Goal: Navigation & Orientation: Find specific page/section

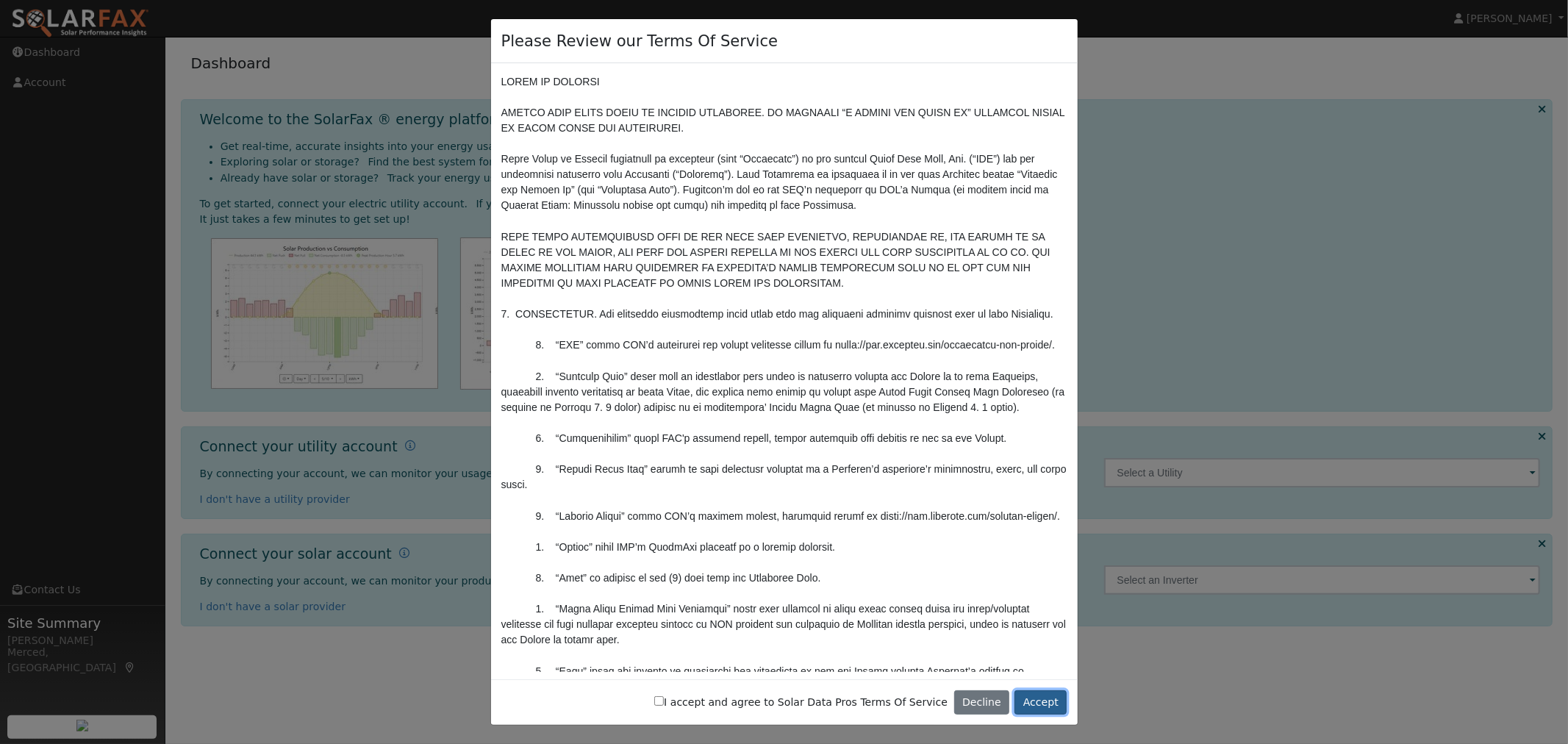
click at [1044, 706] on button "Accept" at bounding box center [1040, 703] width 52 height 25
click at [703, 696] on div at bounding box center [702, 694] width 10 height 5
click at [706, 704] on label "I accept and agree to Solar Data Pros Terms Of Service" at bounding box center [801, 703] width 293 height 16
click at [664, 704] on input "I accept and agree to Solar Data Pros Terms Of Service" at bounding box center [659, 702] width 10 height 10
checkbox input "true"
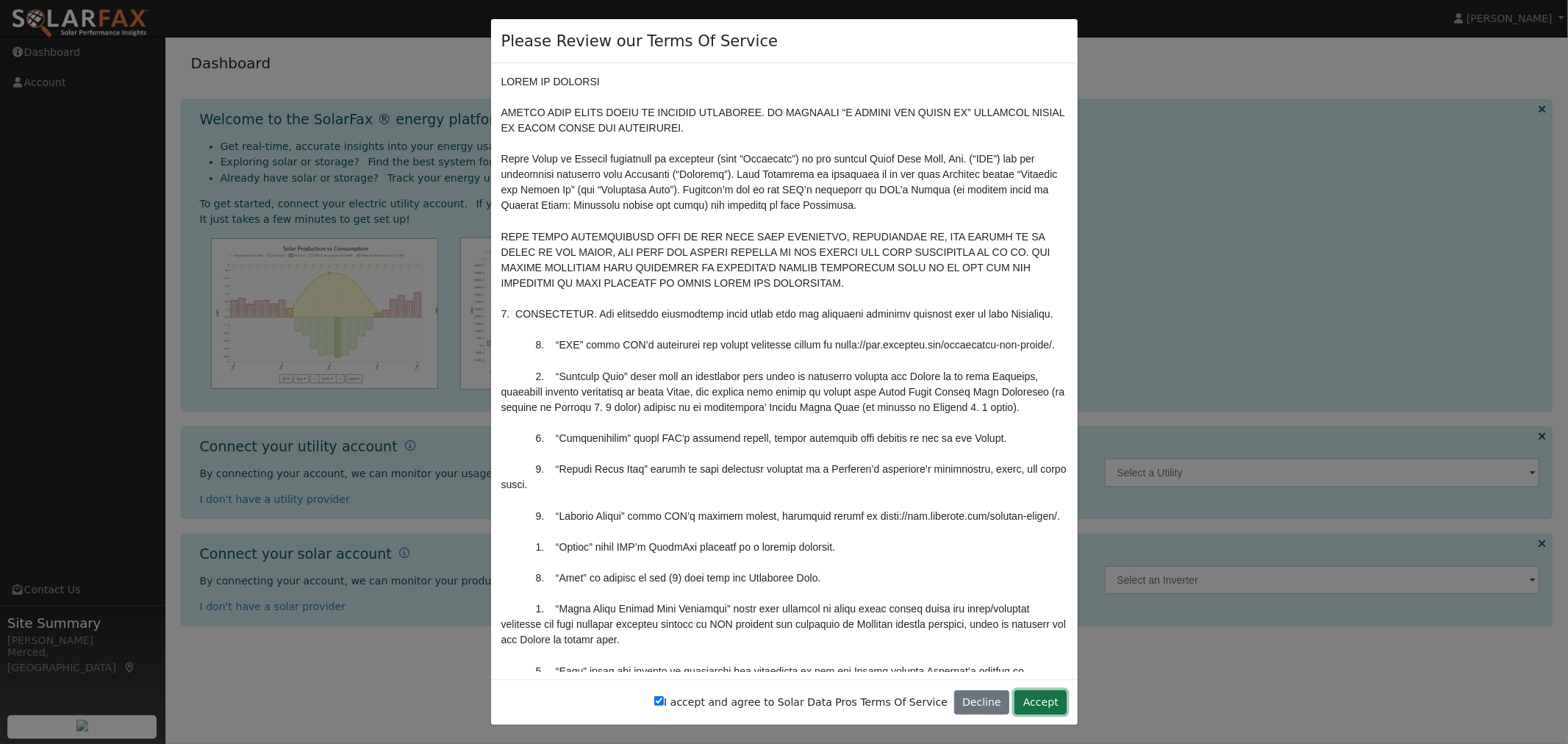
click at [1048, 700] on button "Accept" at bounding box center [1040, 703] width 52 height 25
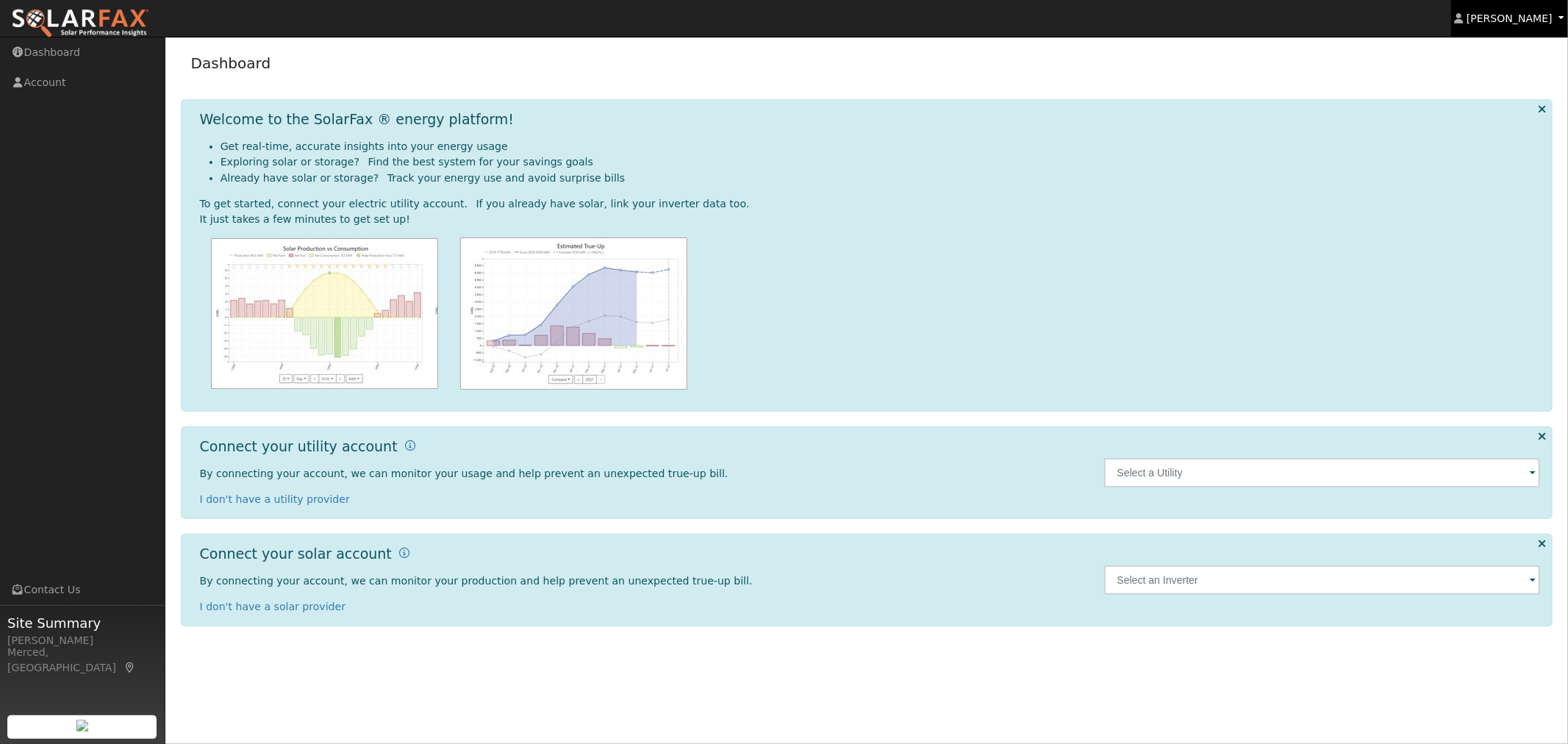
click at [1512, 18] on span "[PERSON_NAME]" at bounding box center [1510, 19] width 86 height 12
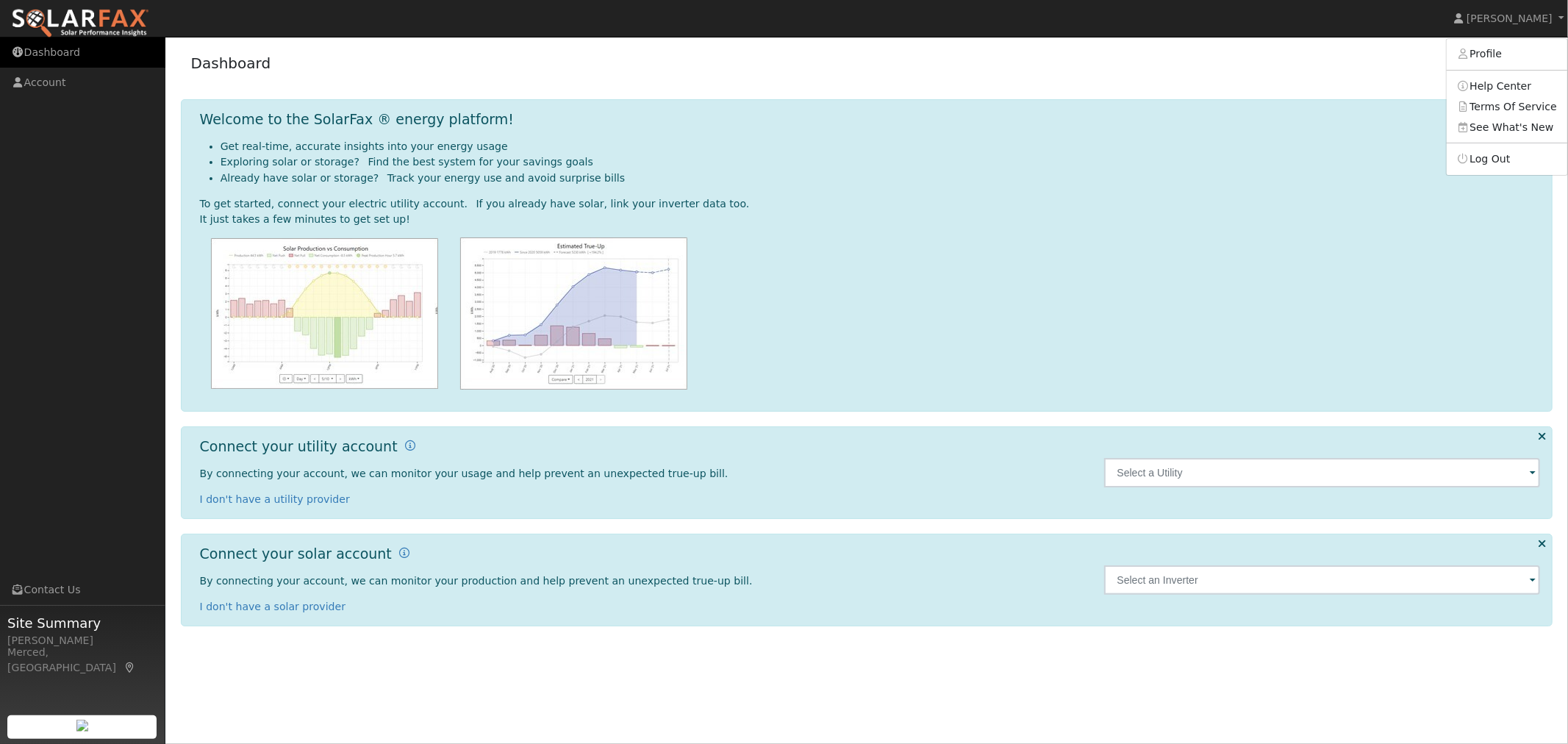
click at [60, 53] on link "Dashboard" at bounding box center [82, 52] width 166 height 30
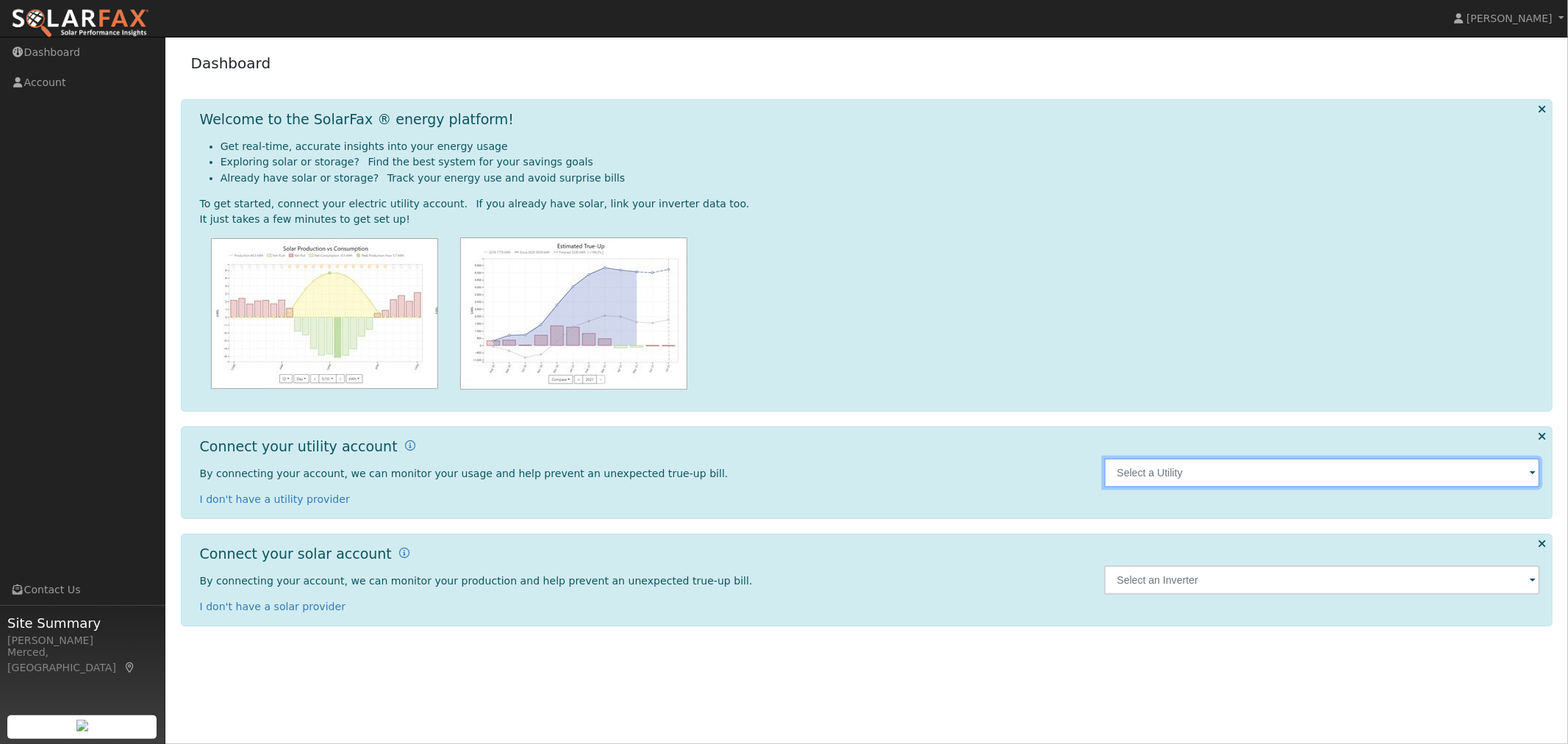
click at [1244, 480] on input "text" at bounding box center [1322, 473] width 437 height 29
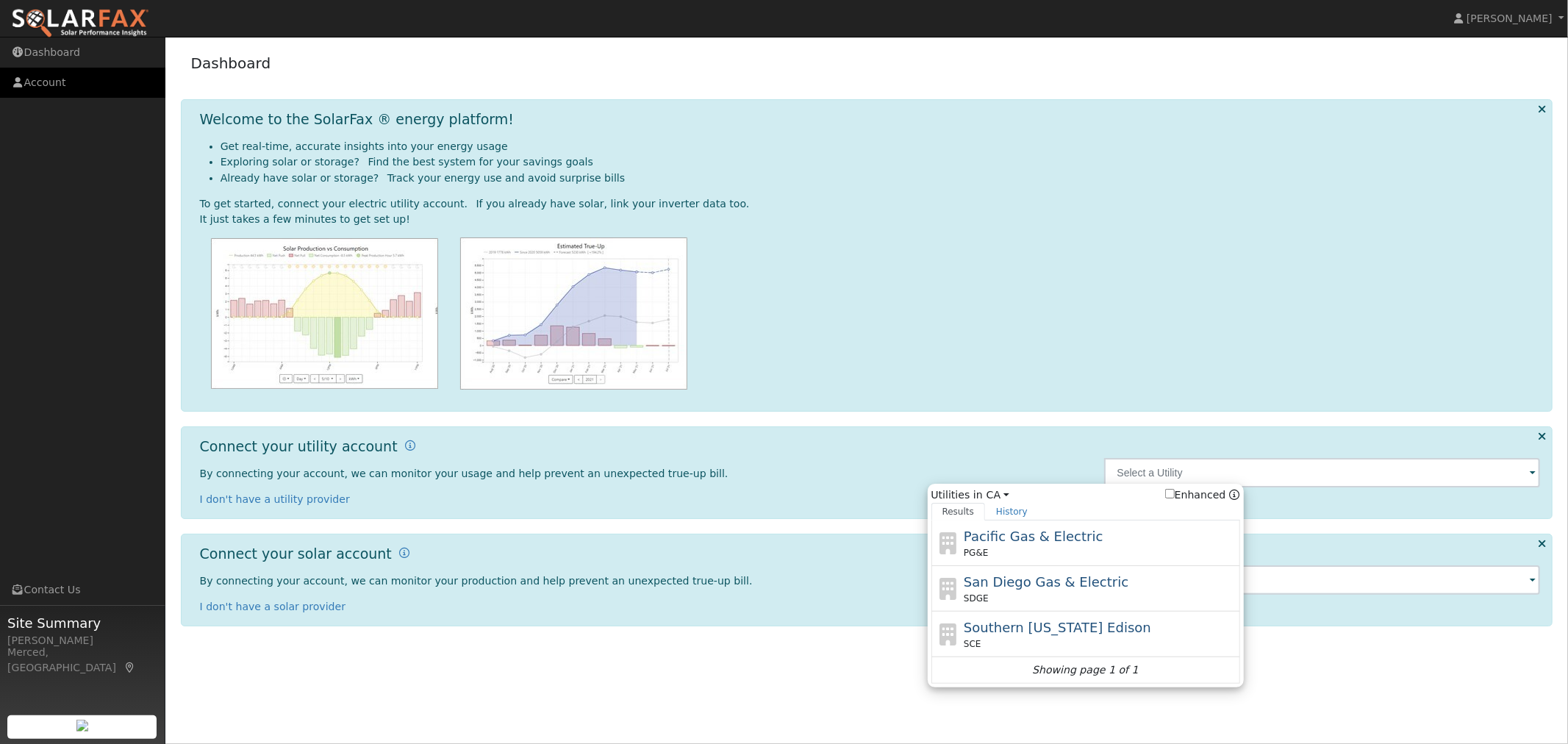
click at [51, 83] on link "Account" at bounding box center [82, 82] width 166 height 30
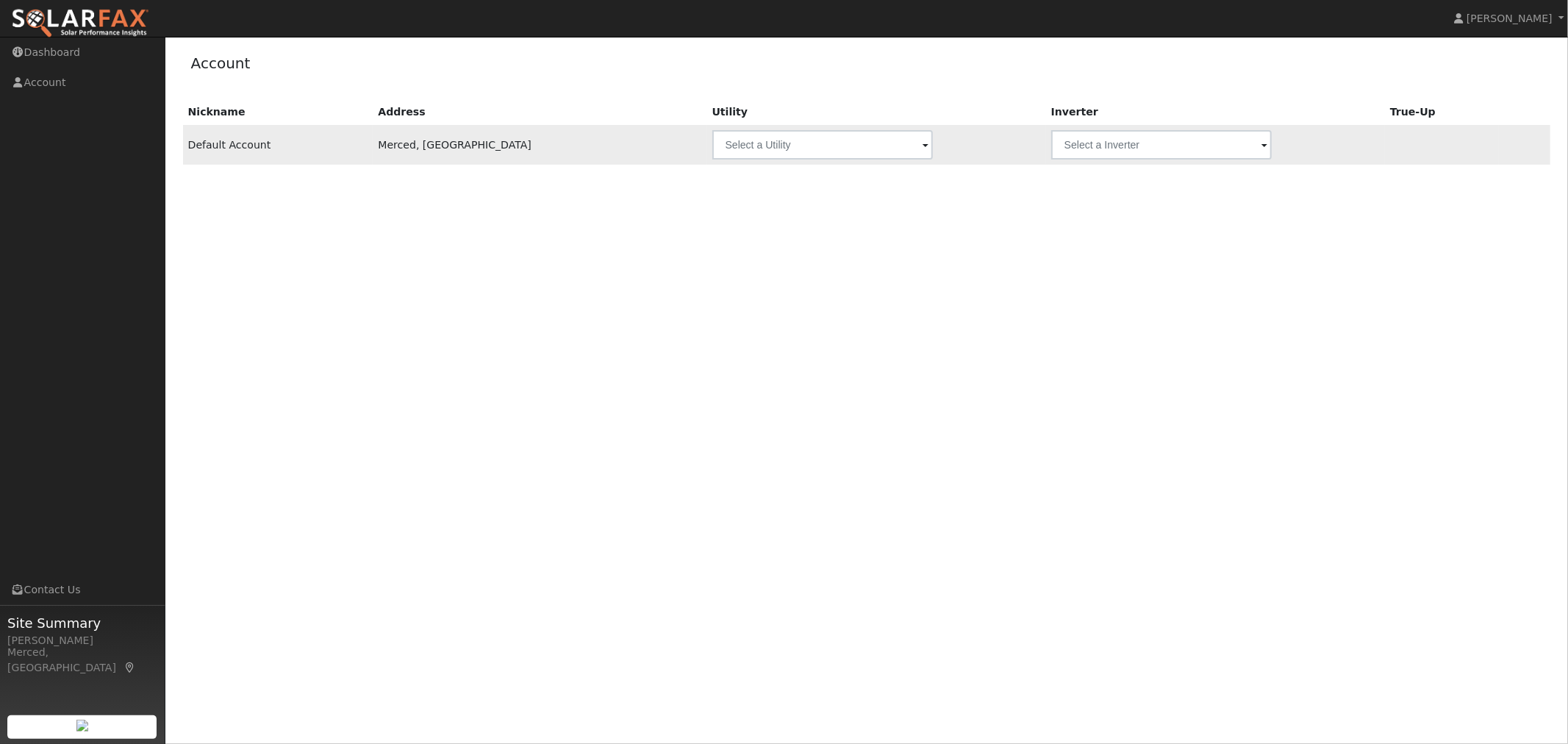
click at [922, 143] on span at bounding box center [925, 145] width 6 height 17
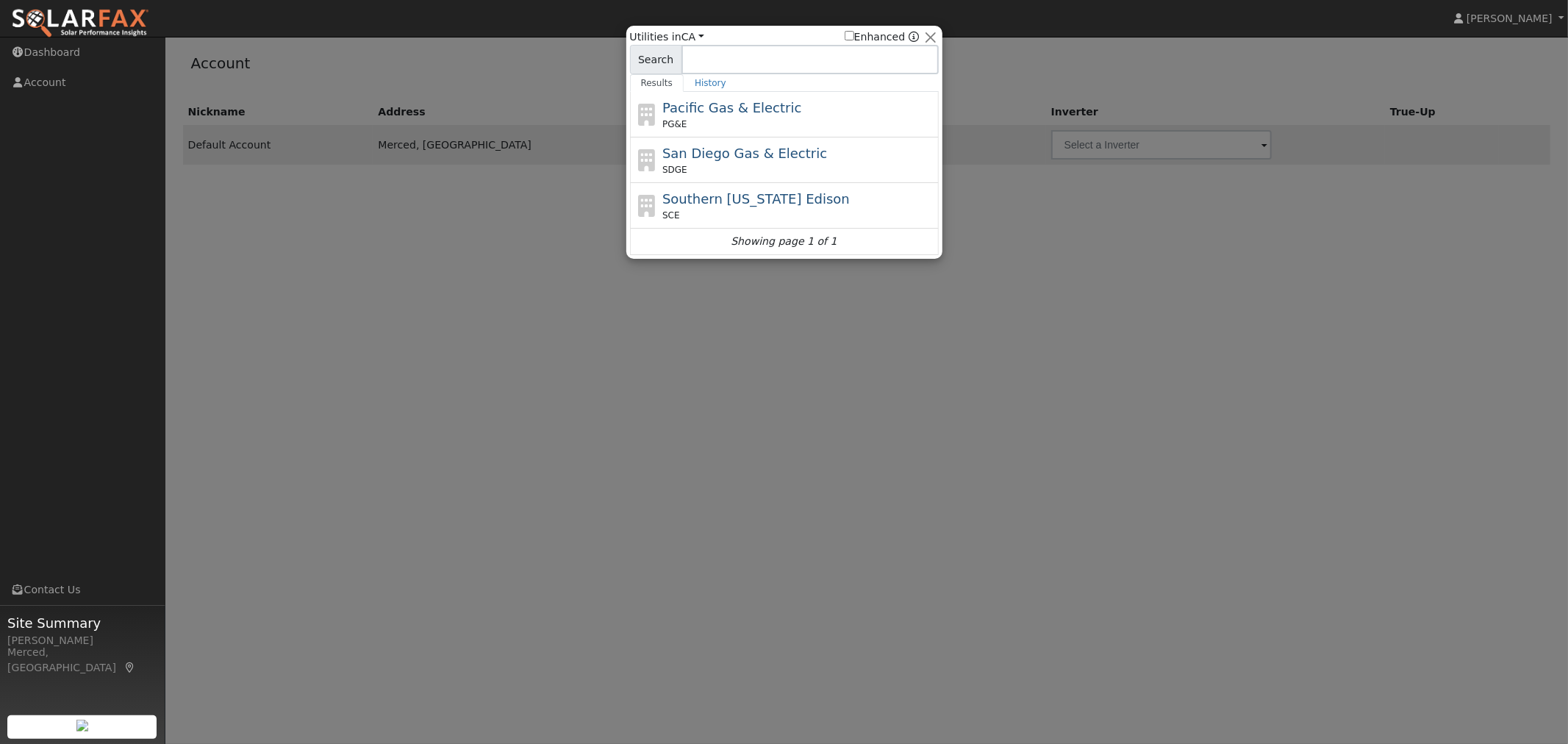
click at [738, 70] on input at bounding box center [810, 60] width 257 height 29
click at [655, 83] on link "Results" at bounding box center [656, 83] width 54 height 18
click at [697, 83] on link "History" at bounding box center [710, 83] width 54 height 18
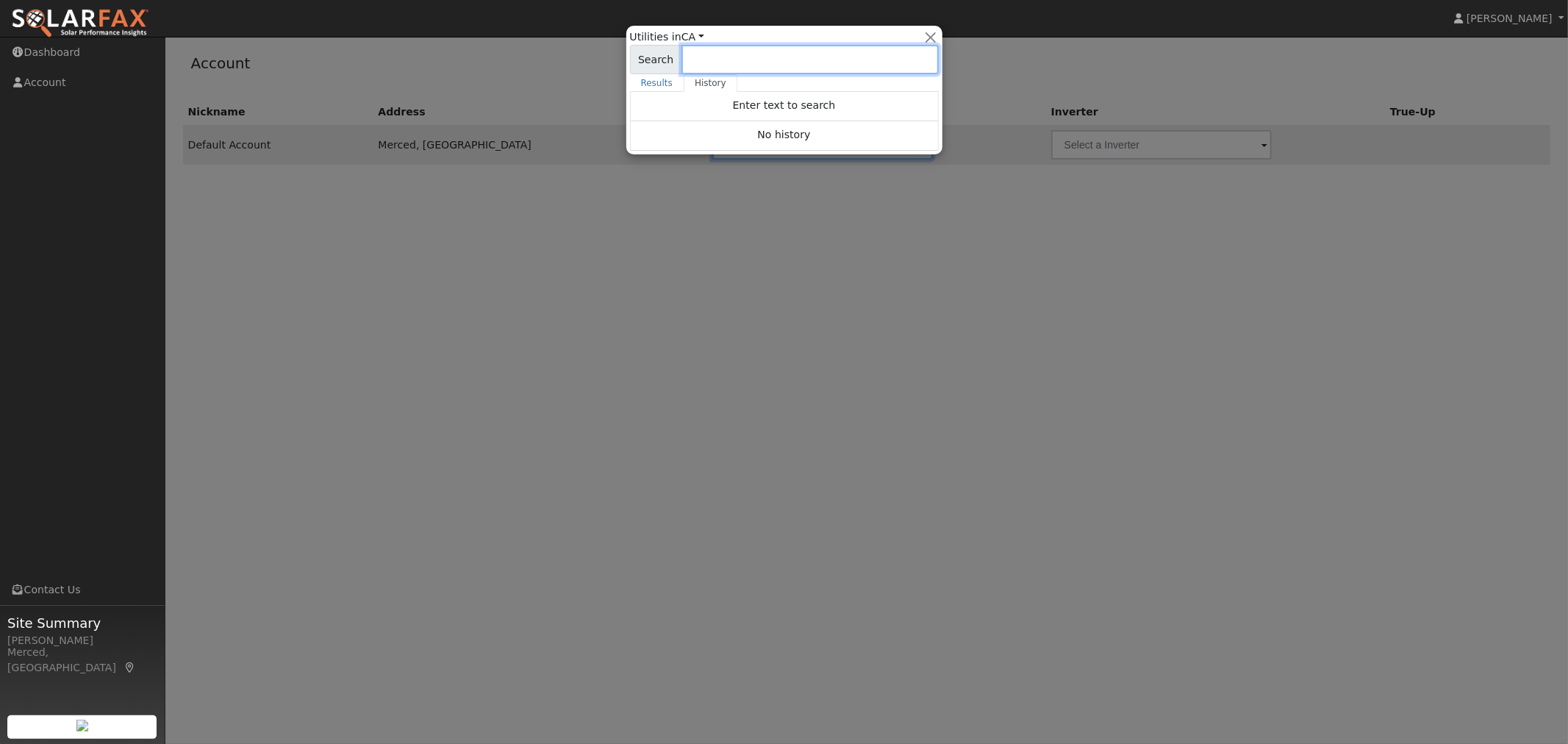
click at [751, 59] on input at bounding box center [810, 60] width 257 height 29
click at [799, 74] on input at bounding box center [810, 60] width 257 height 29
click at [775, 111] on span "Enter text to search" at bounding box center [784, 105] width 103 height 12
click at [655, 80] on link "Results" at bounding box center [656, 83] width 54 height 18
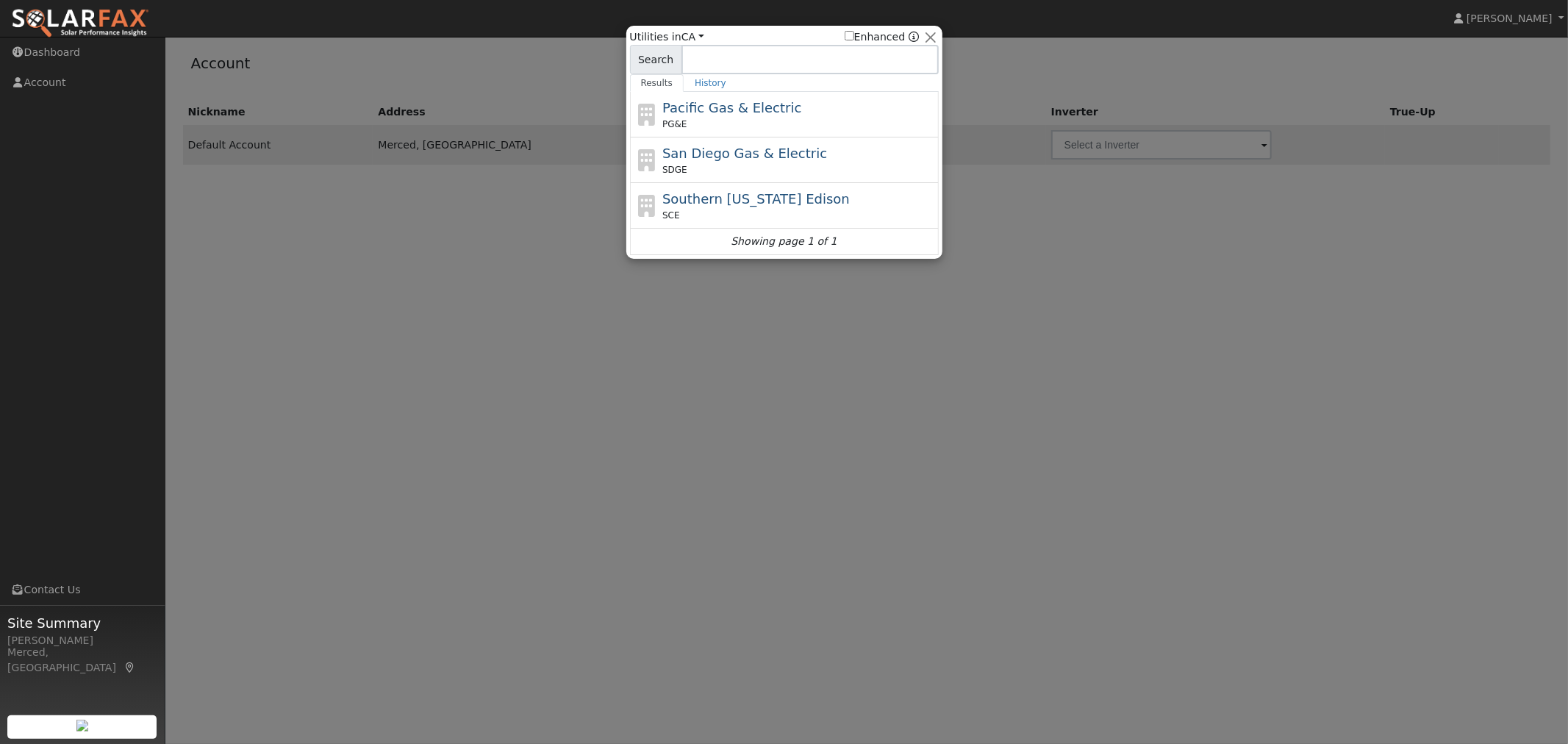
click at [755, 240] on icon "Showing page 1 of 1" at bounding box center [784, 241] width 106 height 16
click at [75, 50] on link "Dashboard" at bounding box center [82, 52] width 166 height 30
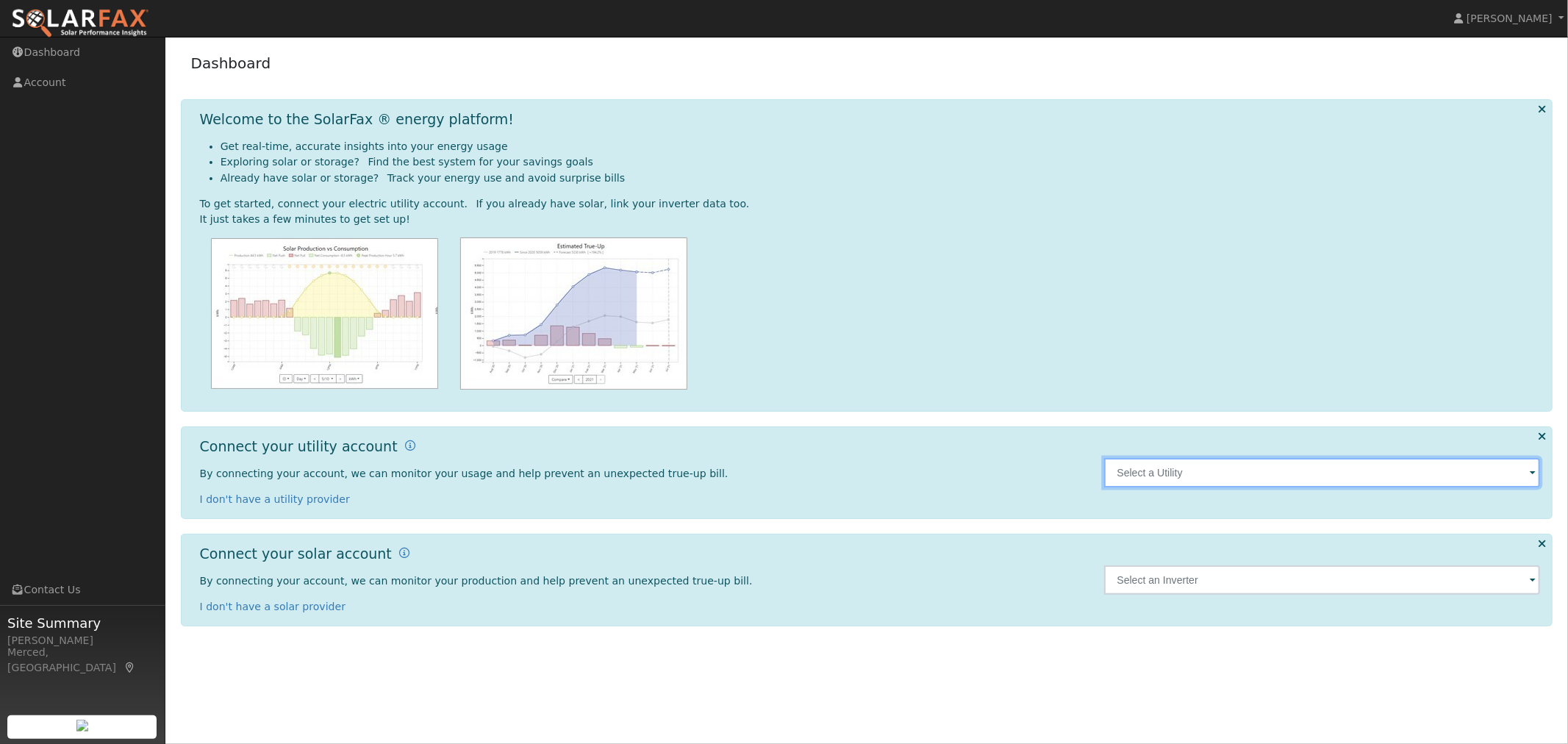
click at [1260, 476] on input "text" at bounding box center [1322, 473] width 437 height 29
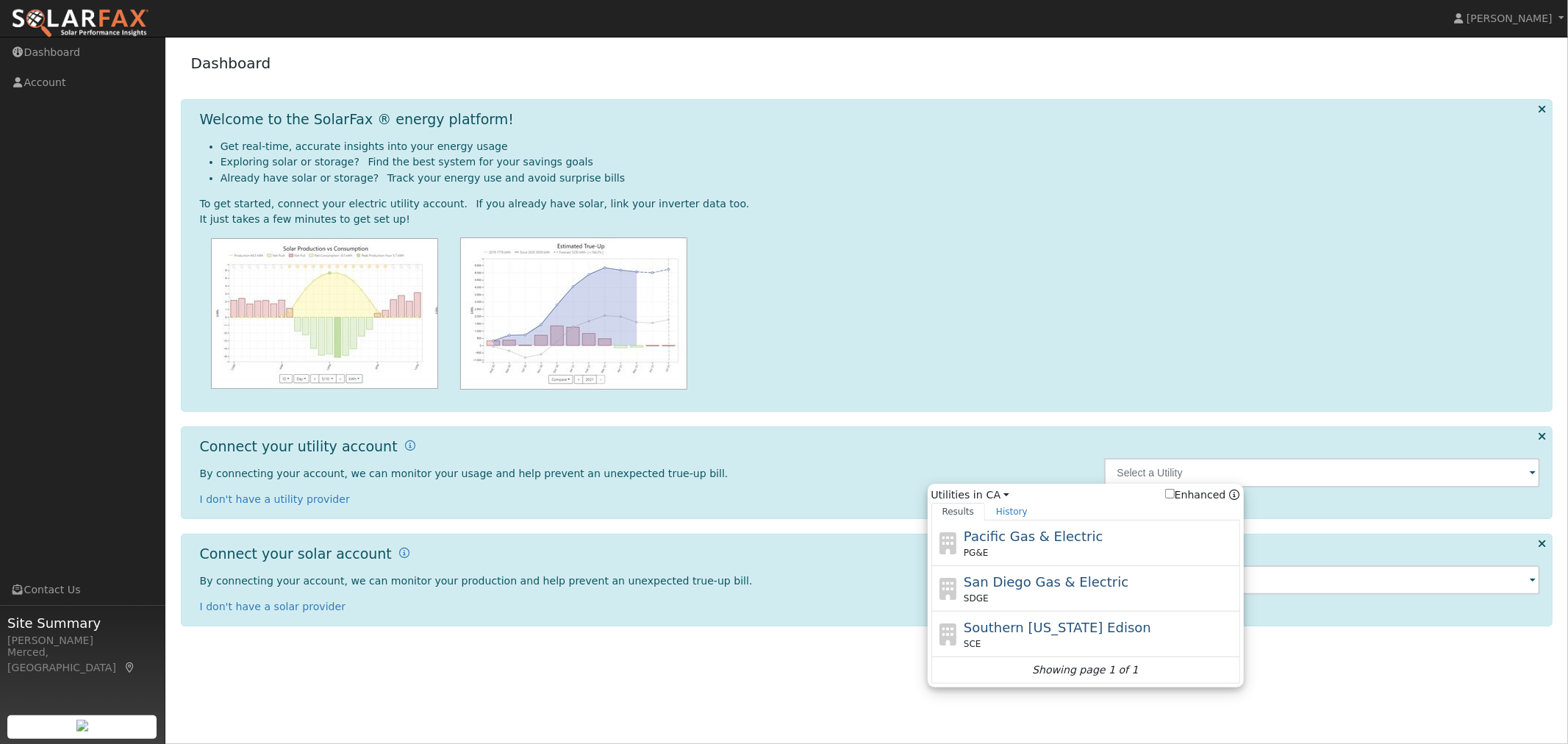
click at [905, 609] on p "I don't have a solar provider" at bounding box center [645, 608] width 889 height 16
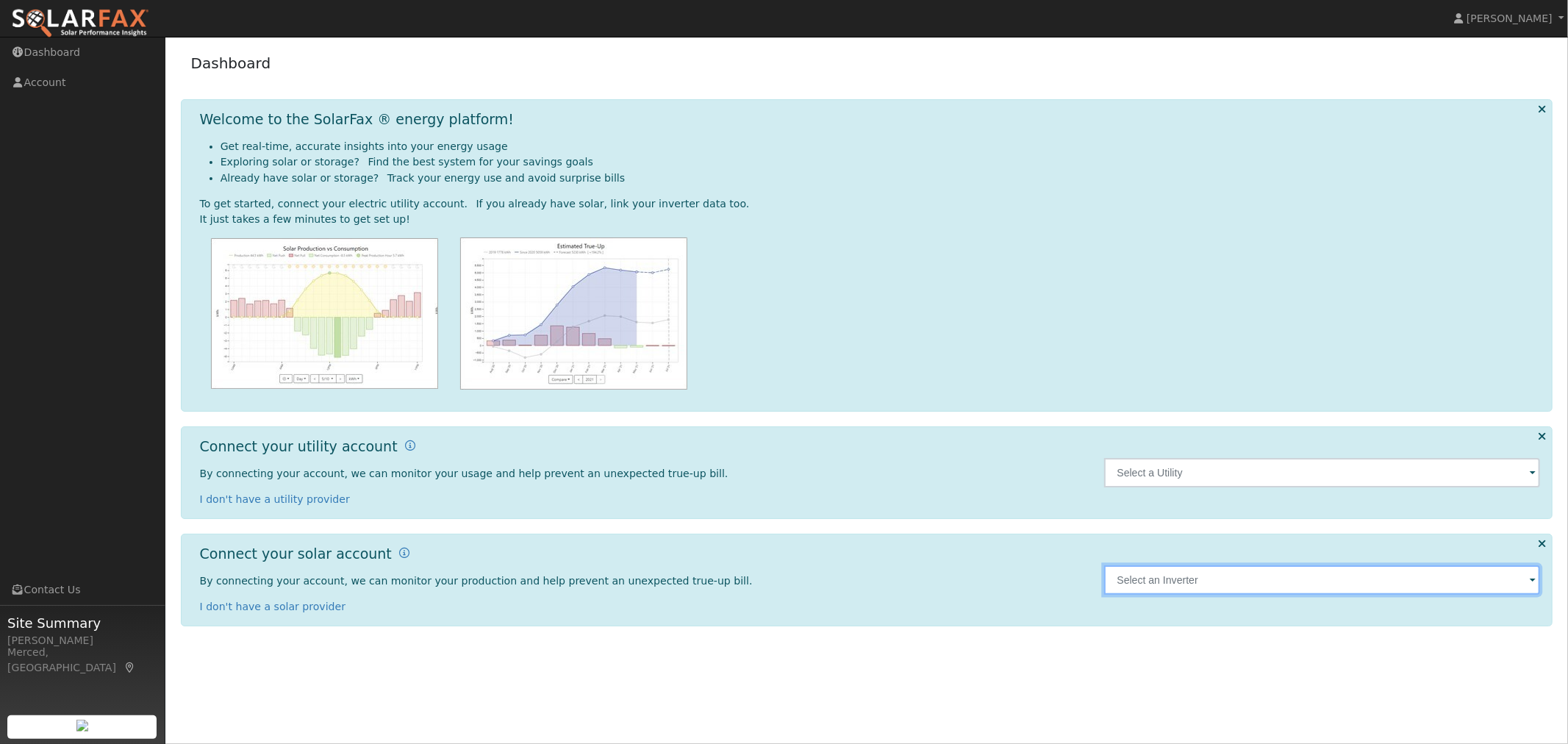
click at [1221, 583] on input "text" at bounding box center [1322, 580] width 437 height 29
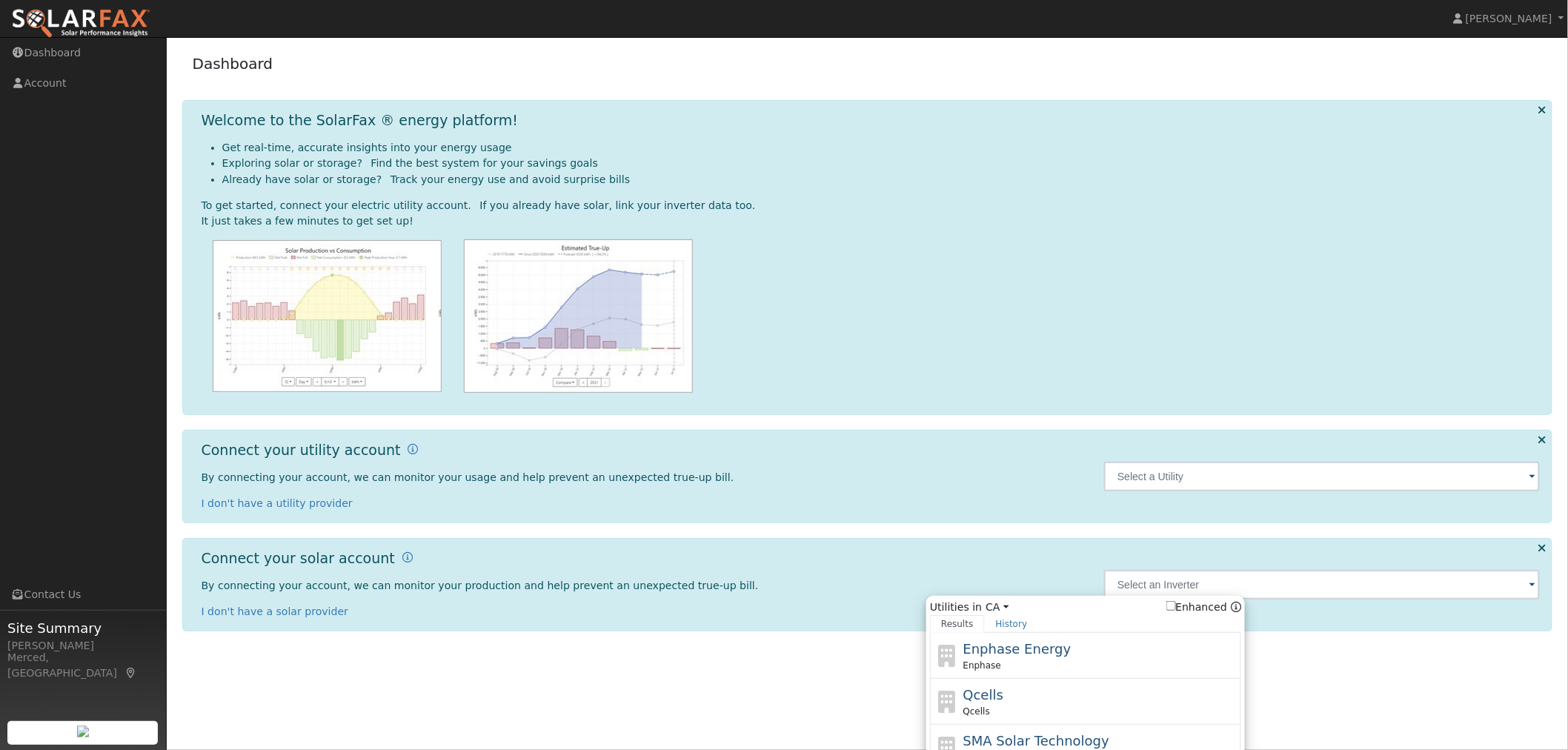
click at [940, 519] on div "Connect your utility account By connecting your account, we can monitor your us…" at bounding box center [868, 477] width 1371 height 93
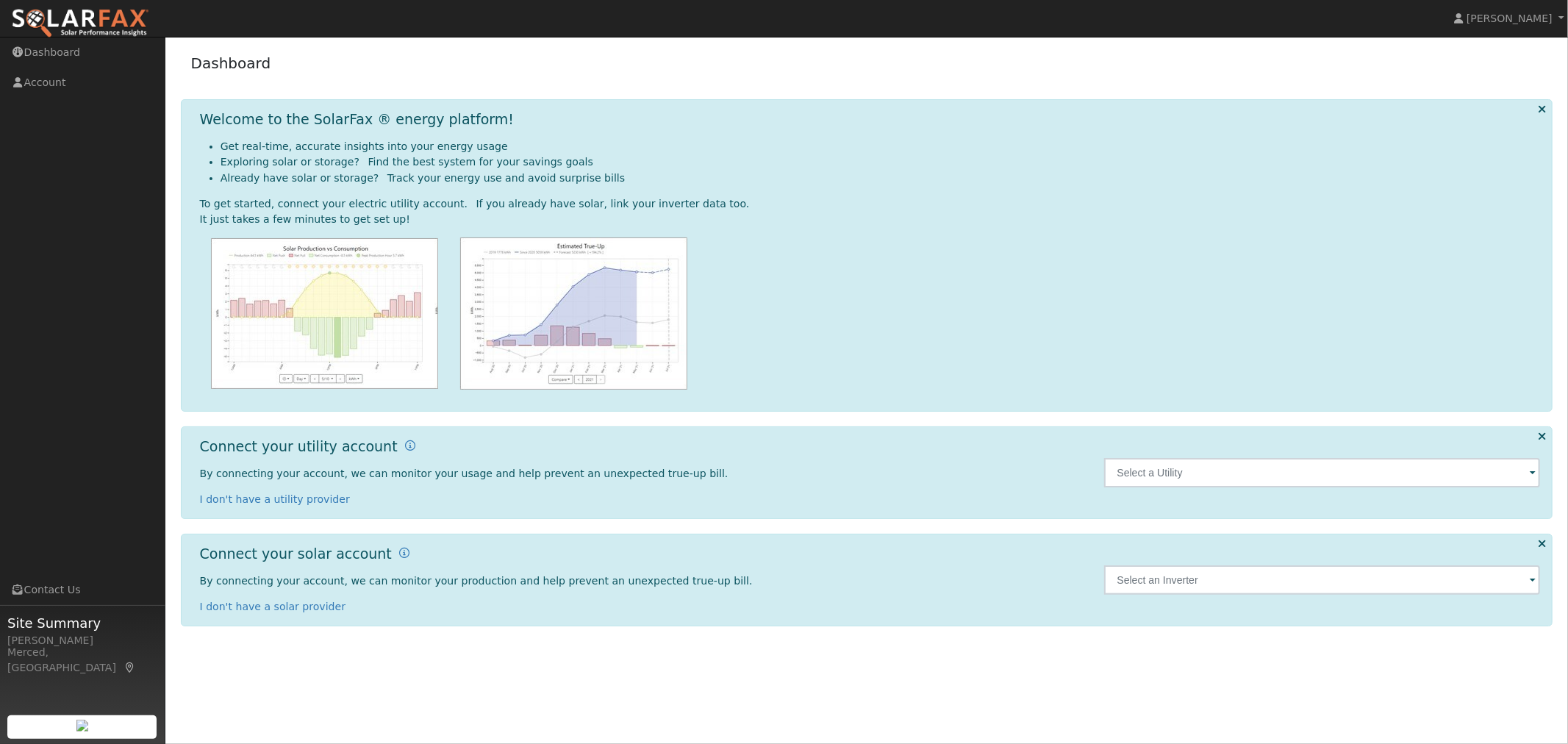
click at [966, 66] on div "Dashboard" at bounding box center [866, 67] width 1373 height 45
click at [0, 407] on ul "Navigation Dashboard Account Links Contact Us Site Summary Nancy Cisneros Merce…" at bounding box center [82, 409] width 166 height 744
click at [54, 586] on link "Contact Us" at bounding box center [82, 590] width 166 height 30
click at [33, 629] on span "Site Summary" at bounding box center [81, 623] width 150 height 20
click at [105, 10] on img at bounding box center [79, 23] width 138 height 30
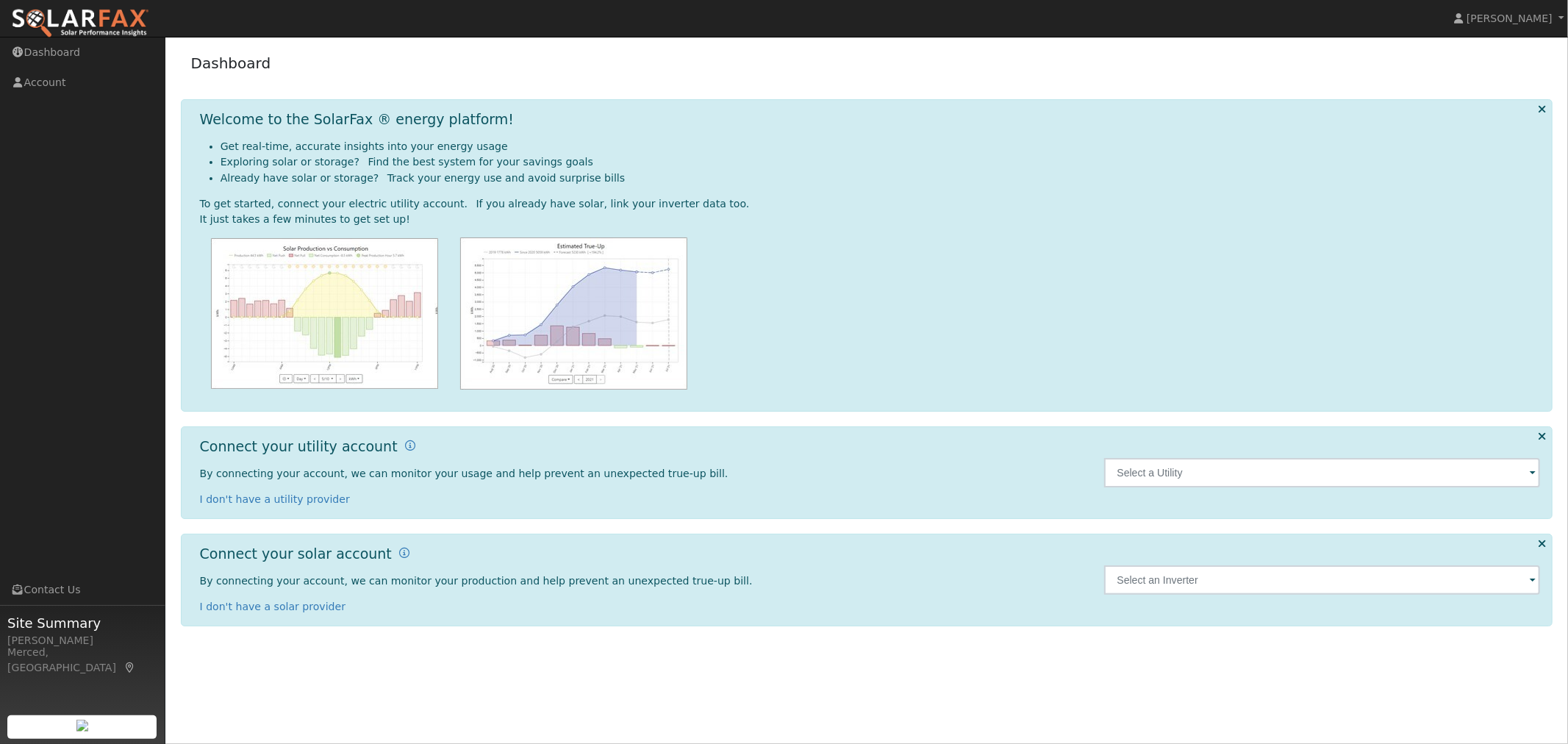
click at [105, 10] on img at bounding box center [79, 23] width 138 height 30
click at [1511, 9] on link "[PERSON_NAME]" at bounding box center [1510, 18] width 118 height 36
click at [1501, 66] on ul "[PERSON_NAME] Profile Help Center Terms Of Service See What's New Log Out" at bounding box center [1507, 107] width 122 height 137
click at [1520, 26] on link "[PERSON_NAME]" at bounding box center [1510, 18] width 118 height 36
click at [1502, 86] on link "Help Center" at bounding box center [1506, 85] width 121 height 21
